Goal: Task Accomplishment & Management: Use online tool/utility

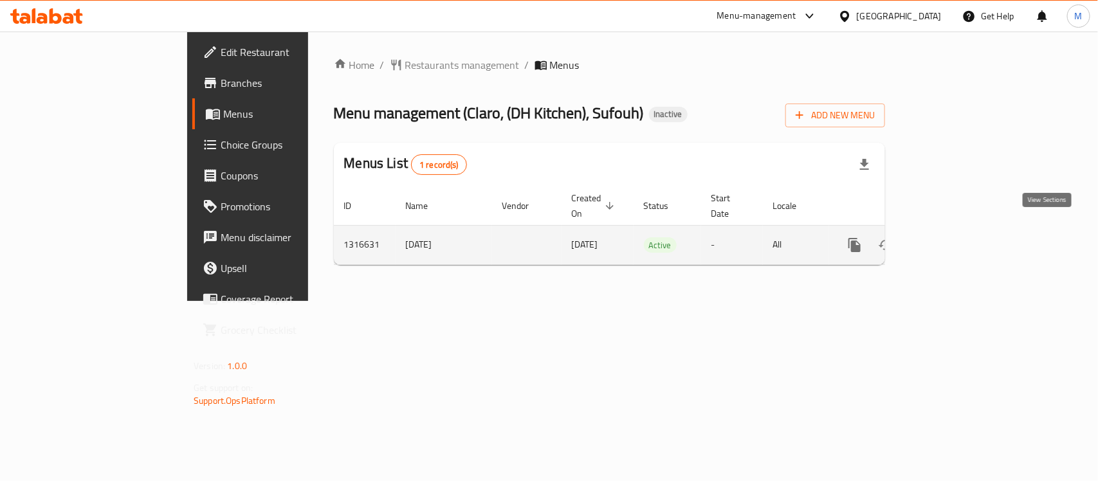
click at [963, 230] on link "enhanced table" at bounding box center [947, 245] width 31 height 31
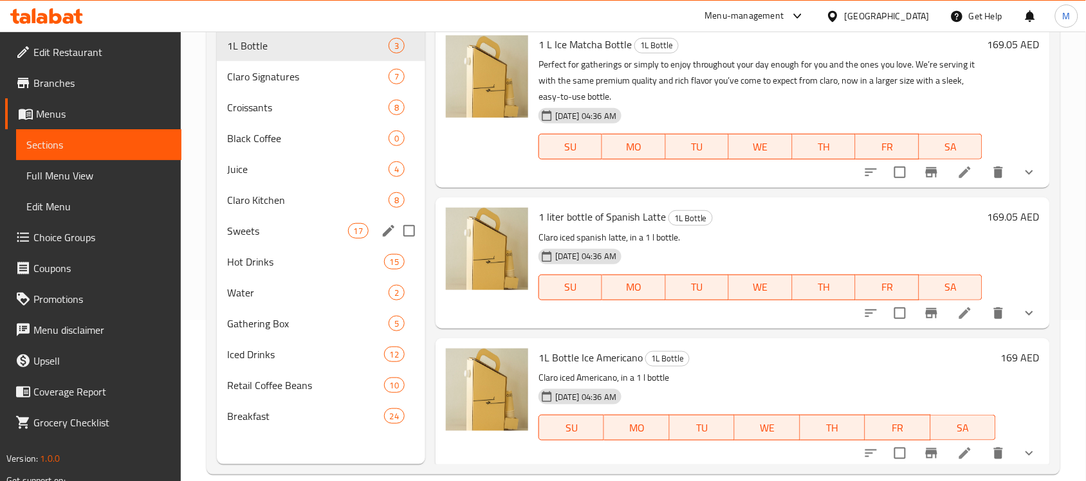
scroll to position [80, 0]
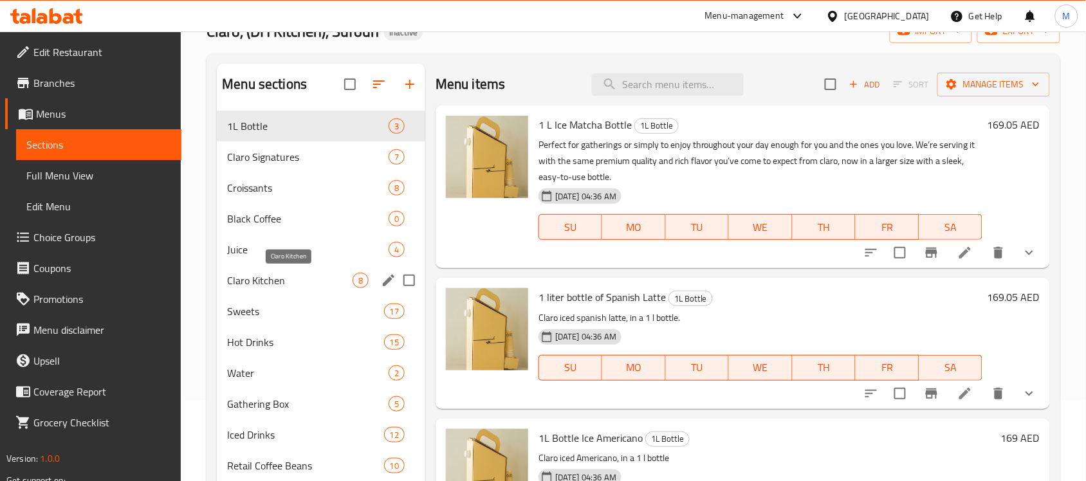
click at [297, 273] on span "Claro Kitchen" at bounding box center [289, 280] width 125 height 15
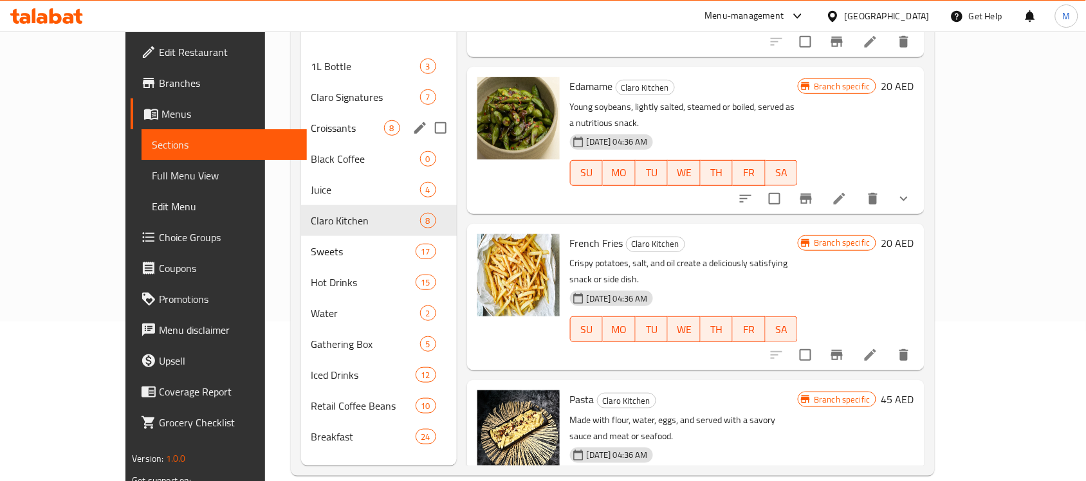
scroll to position [161, 0]
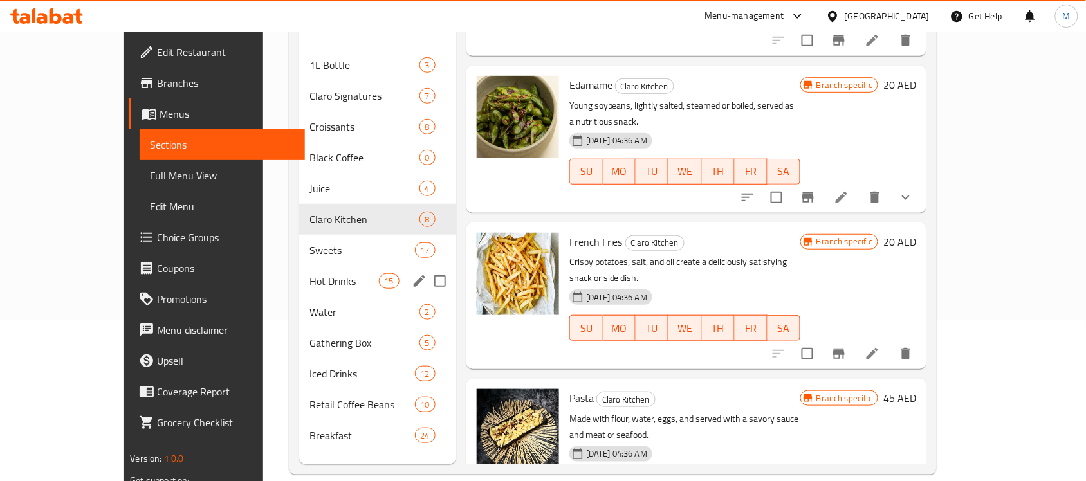
click at [303, 266] on div "Hot Drinks 15" at bounding box center [377, 281] width 157 height 31
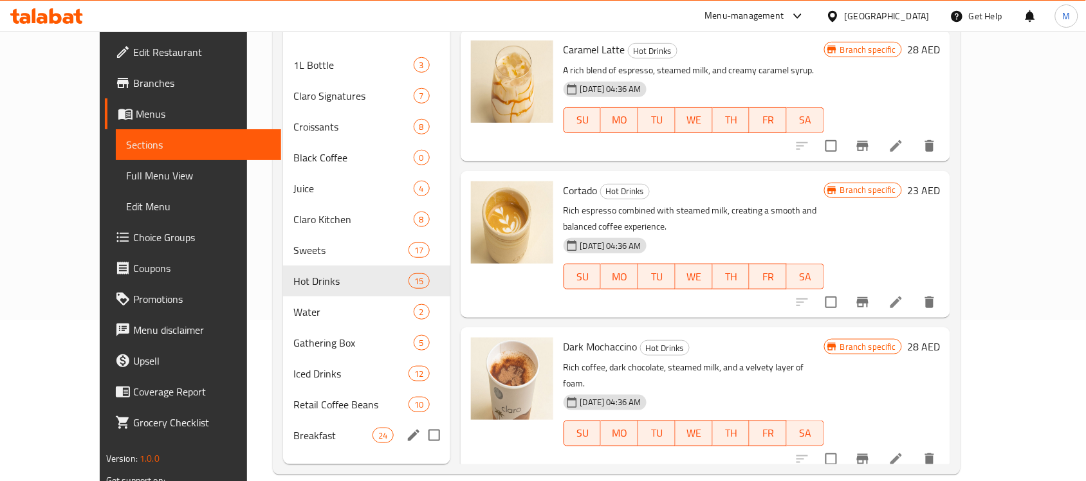
click at [293, 426] on div "Breakfast 24" at bounding box center [366, 435] width 167 height 31
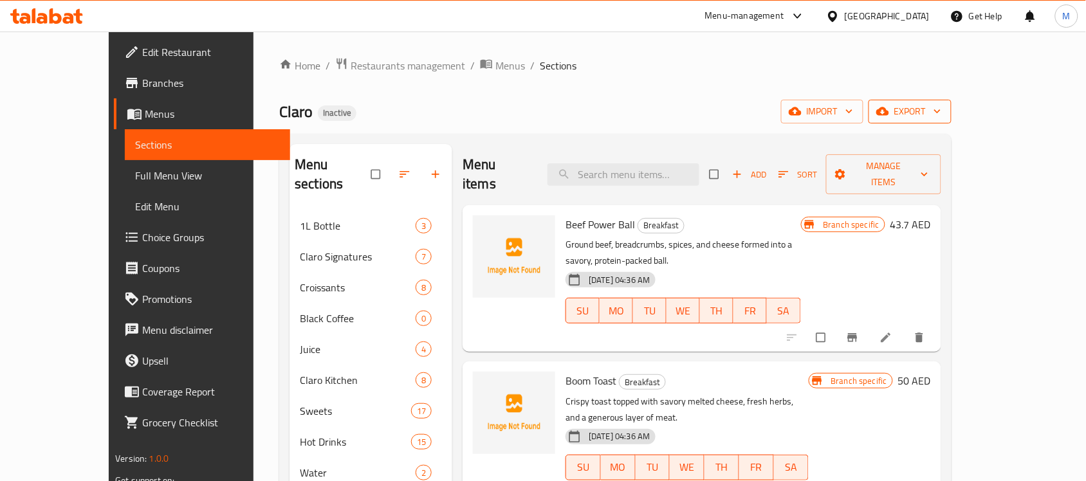
click at [941, 107] on span "export" at bounding box center [910, 112] width 62 height 16
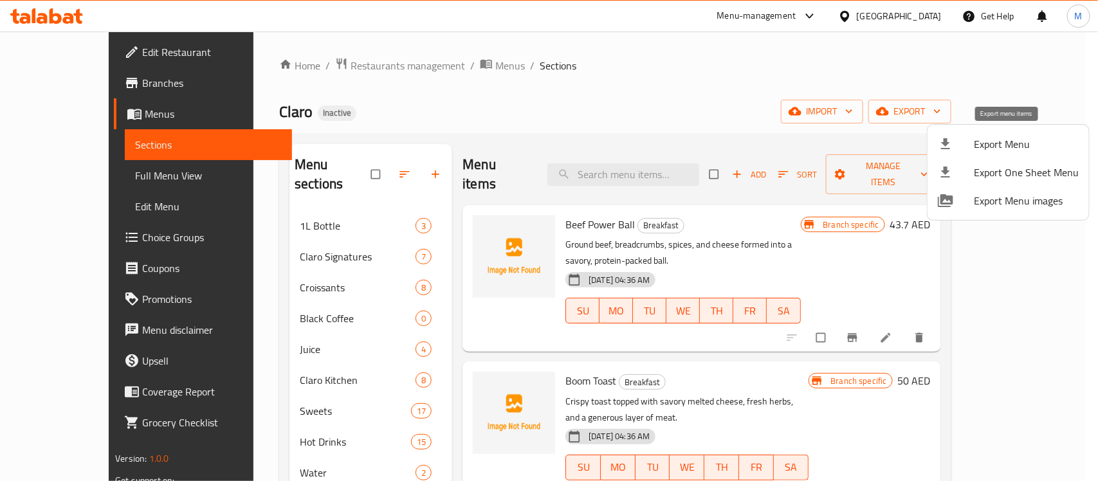
click at [1013, 138] on span "Export Menu" at bounding box center [1026, 143] width 105 height 15
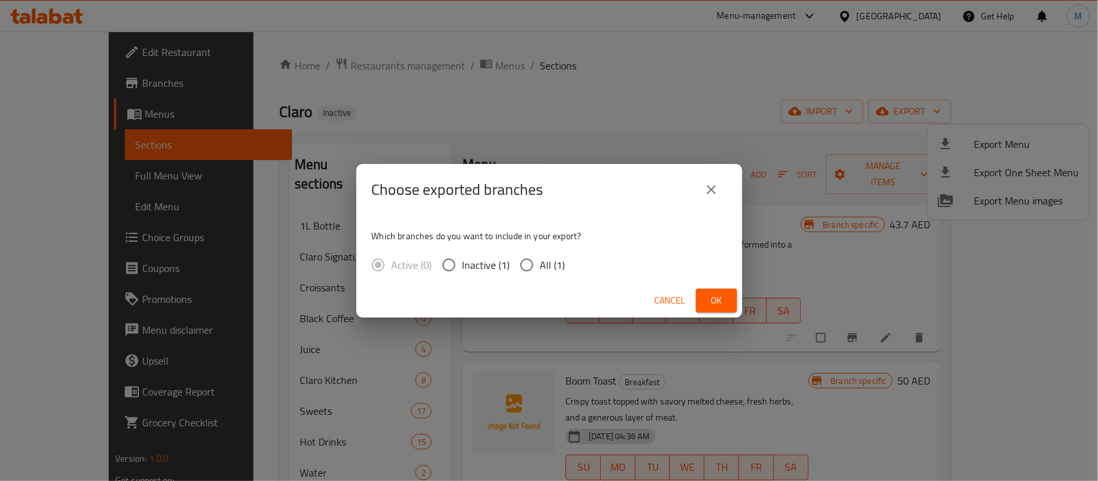
click at [541, 265] on span "All (1)" at bounding box center [552, 264] width 25 height 15
click at [540, 265] on input "All (1)" at bounding box center [526, 264] width 27 height 27
radio input "true"
click at [714, 301] on span "Ok" at bounding box center [716, 301] width 21 height 16
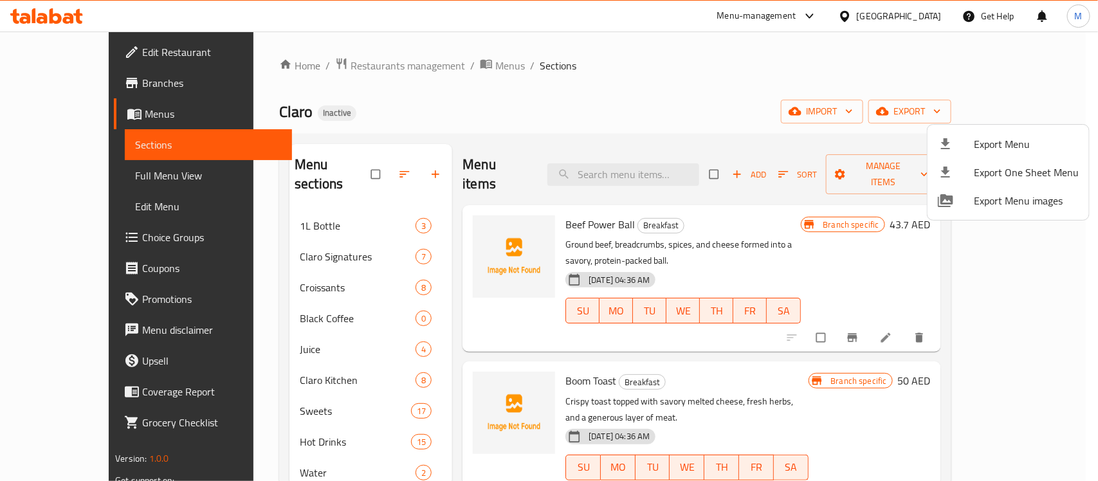
drag, startPoint x: 246, startPoint y: 214, endPoint x: 255, endPoint y: 219, distance: 9.8
click at [246, 214] on div at bounding box center [549, 240] width 1098 height 481
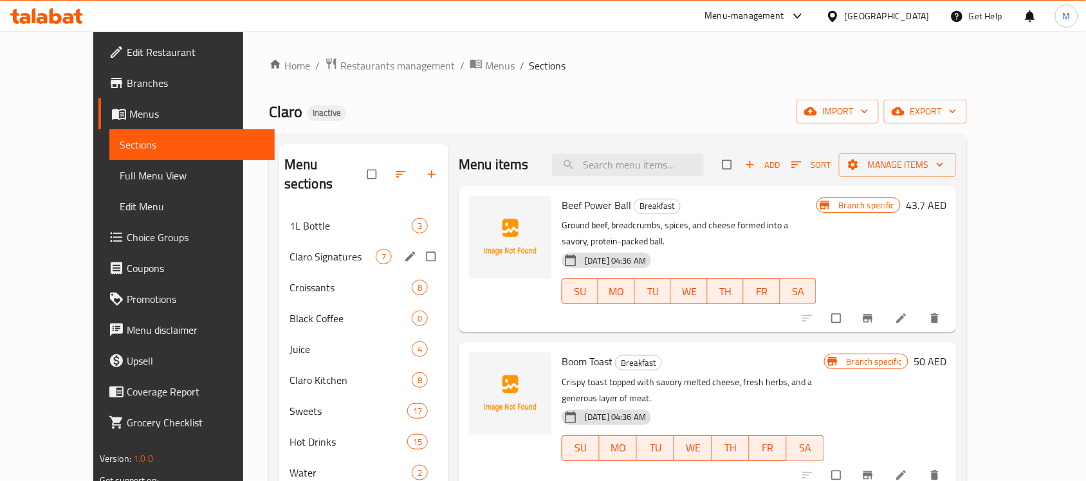
drag, startPoint x: 261, startPoint y: 223, endPoint x: 271, endPoint y: 237, distance: 17.1
click at [279, 241] on div "Claro Signatures 7" at bounding box center [363, 256] width 169 height 31
